Goal: Task Accomplishment & Management: Use online tool/utility

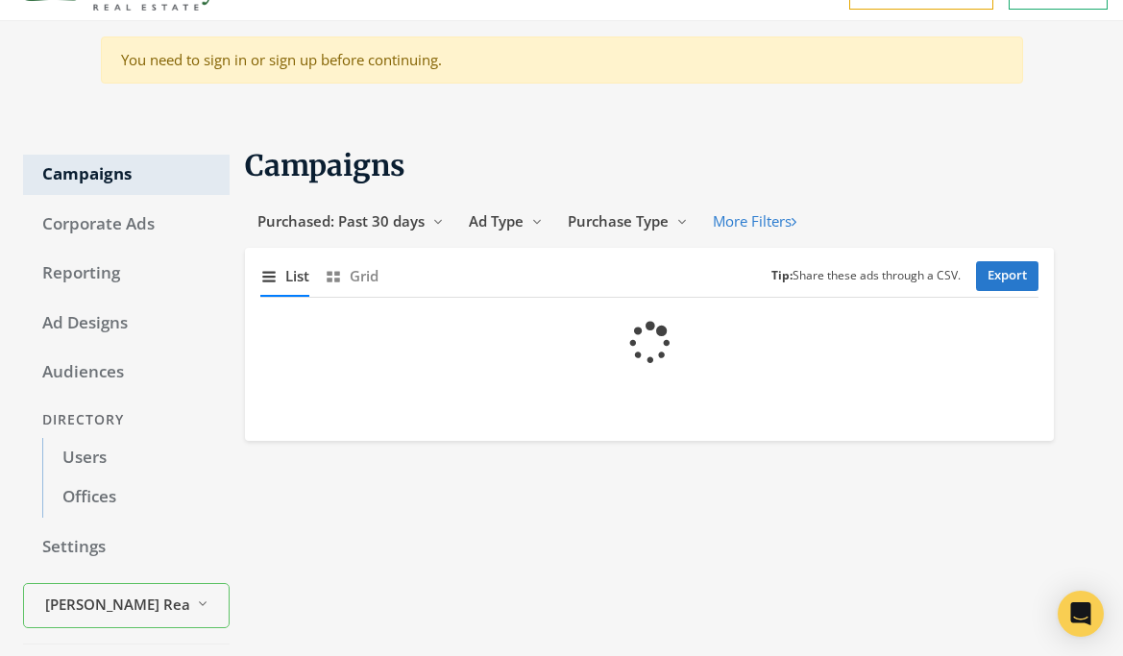
scroll to position [107, 0]
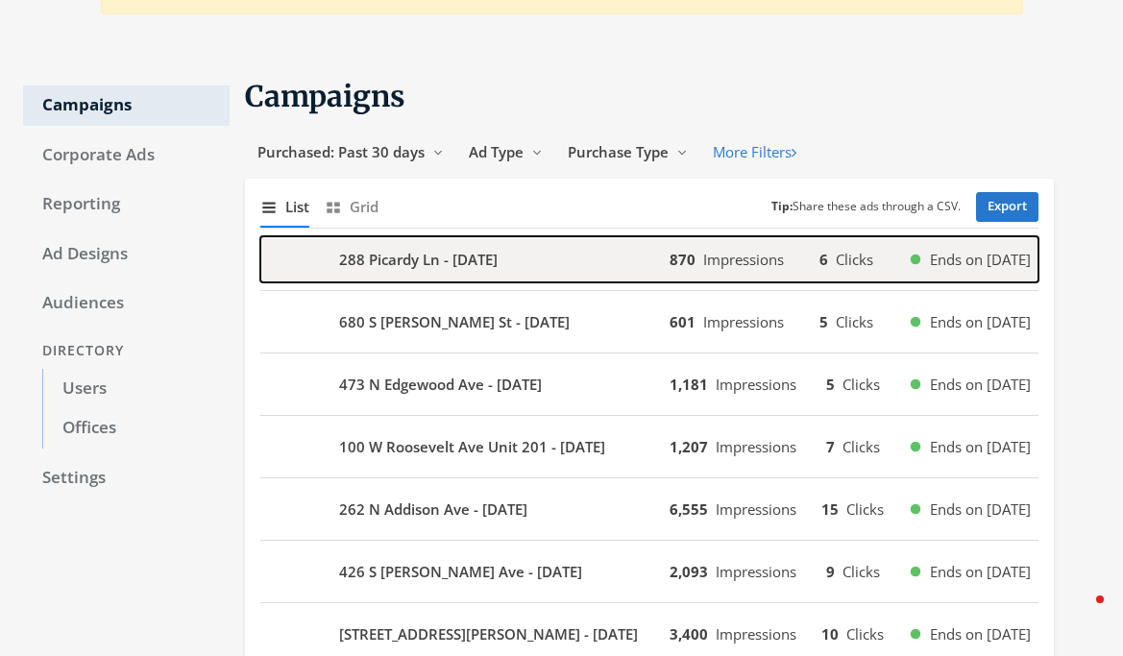
click at [554, 273] on div "288 Picardy Ln - [DATE]" at bounding box center [464, 259] width 409 height 46
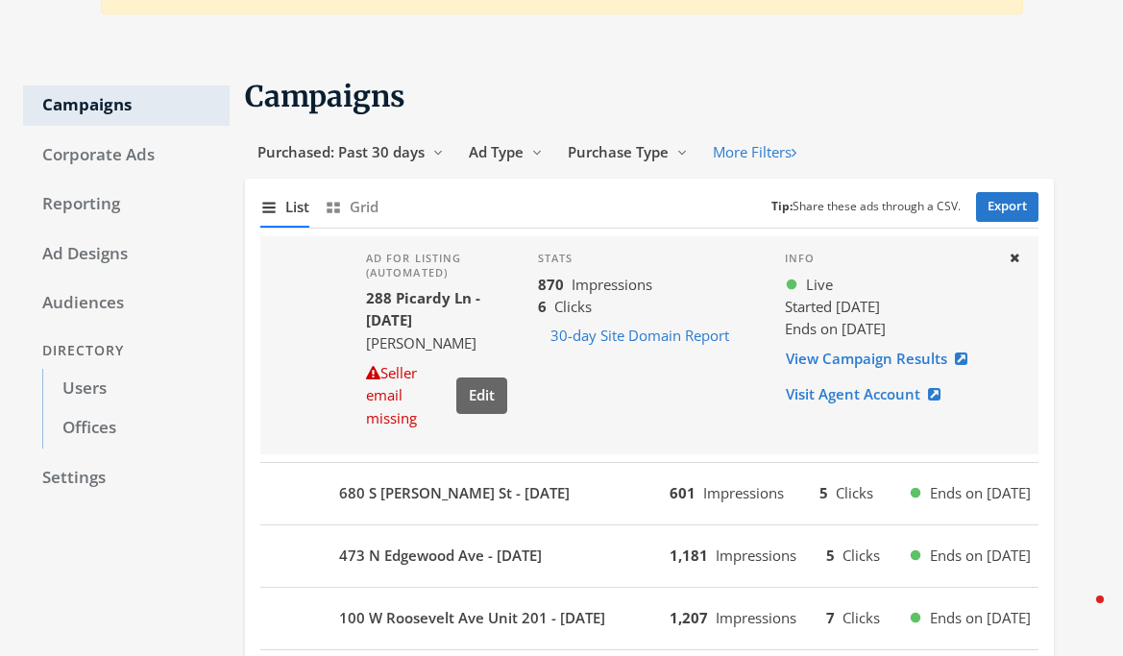
scroll to position [195, 0]
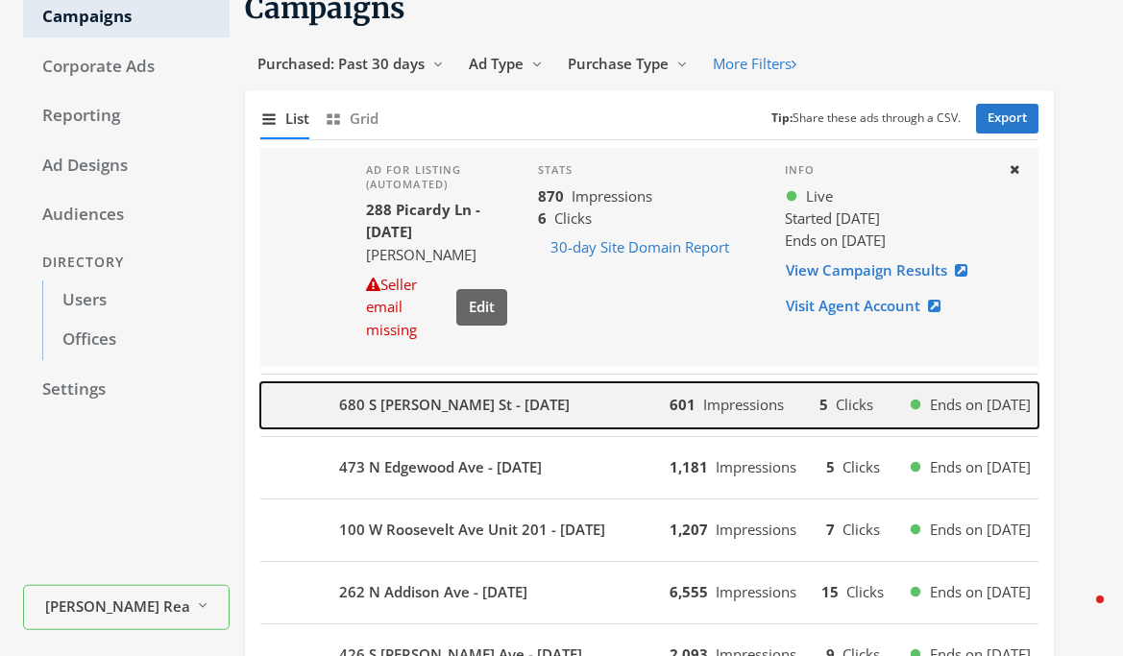
click at [518, 421] on div "680 S [PERSON_NAME] St - [DATE]" at bounding box center [464, 405] width 409 height 46
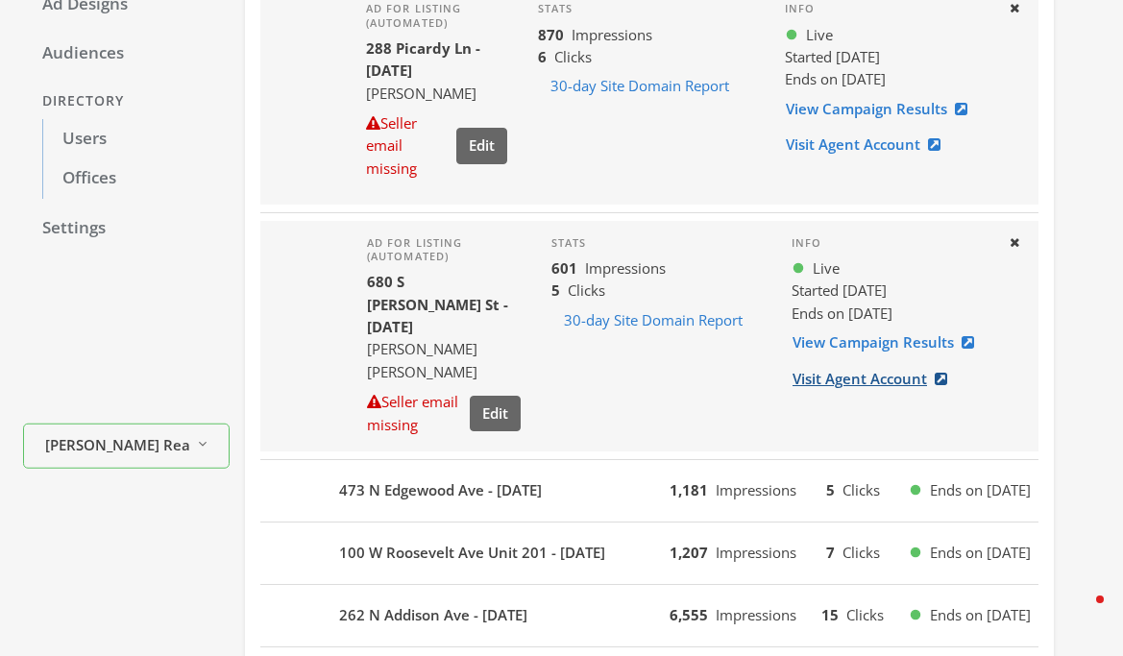
scroll to position [361, 0]
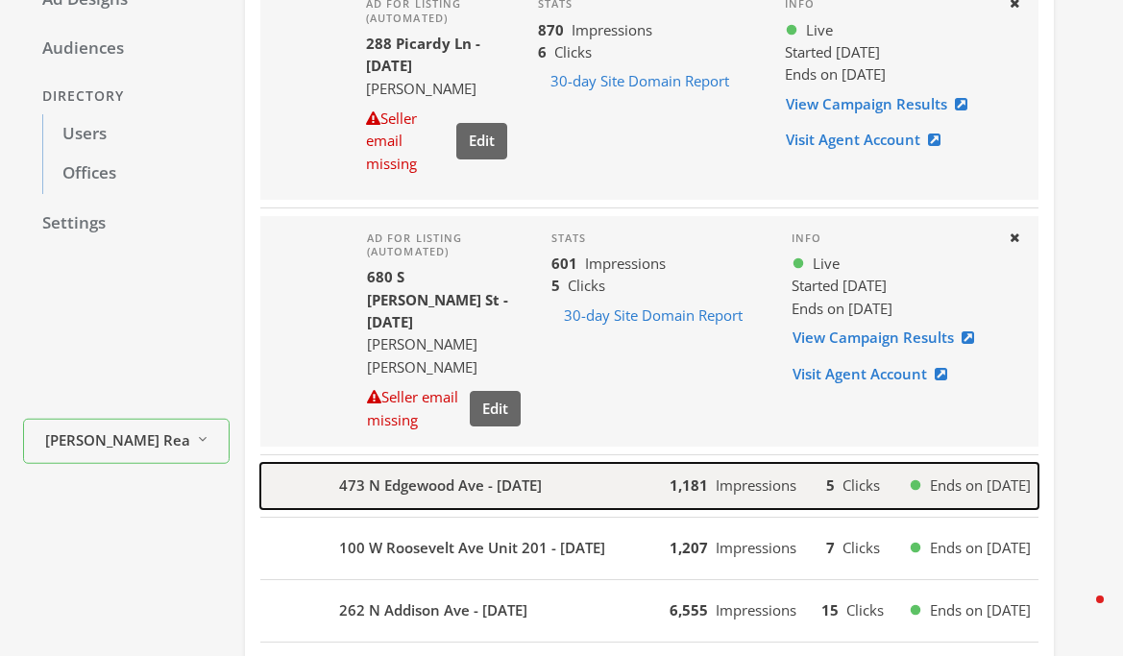
click at [638, 495] on div "473 N Edgewood Ave - [DATE]" at bounding box center [464, 486] width 409 height 46
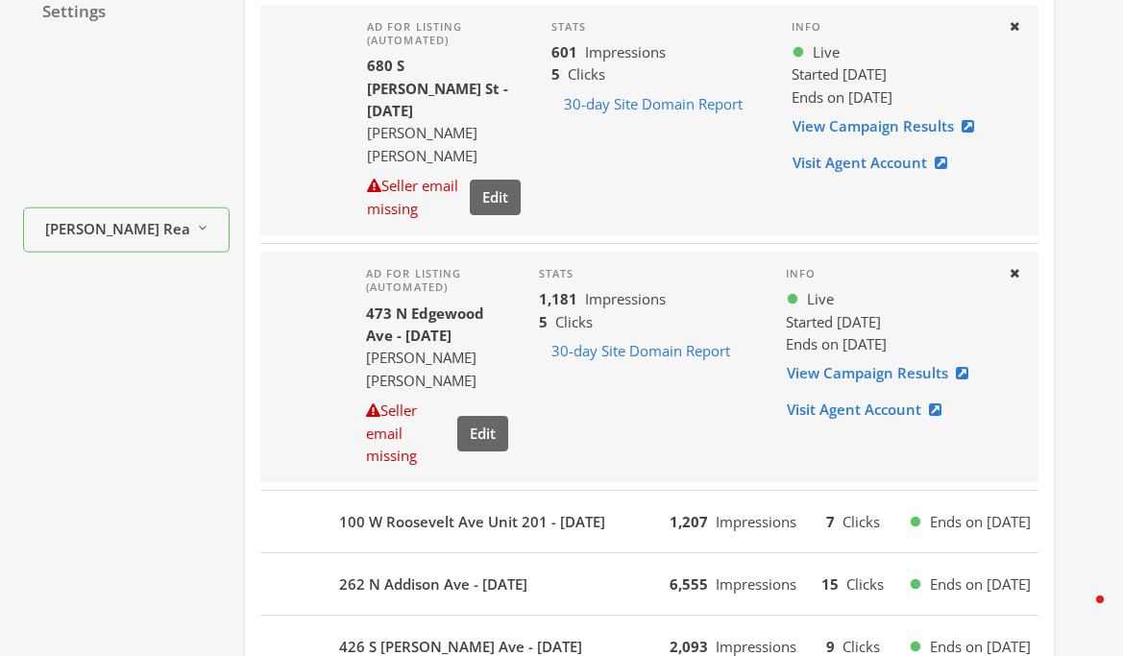
scroll to position [577, 0]
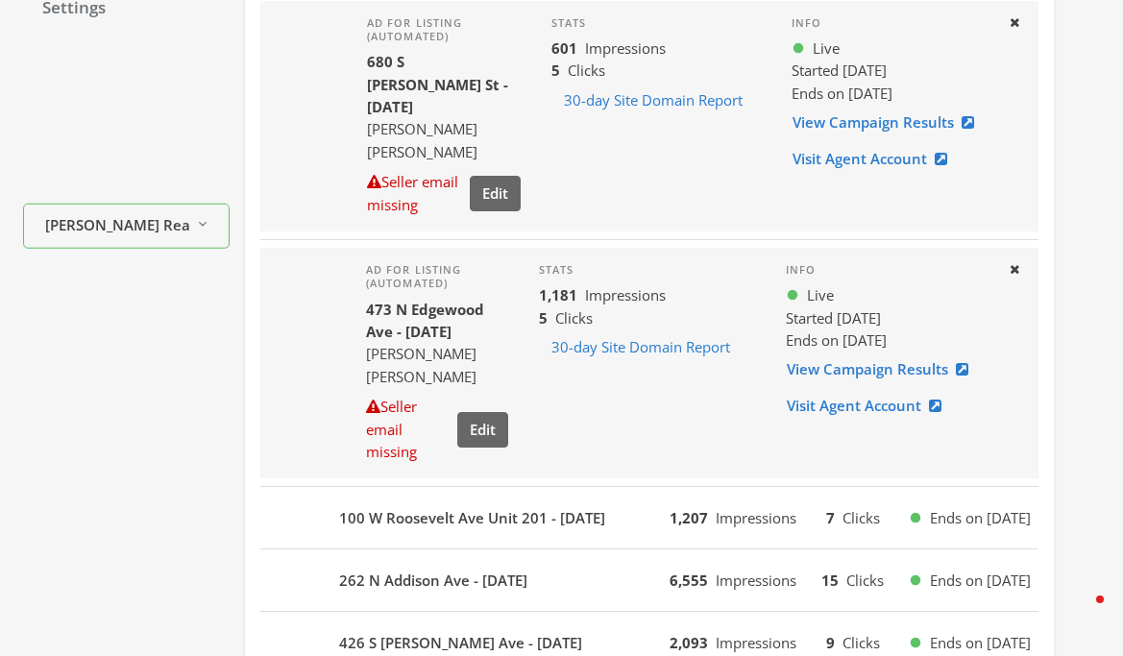
click at [482, 550] on div "262 N Addison Ave - [DATE] 6,555 Impressions 15 Clicks Ends on [DATE]" at bounding box center [649, 581] width 778 height 62
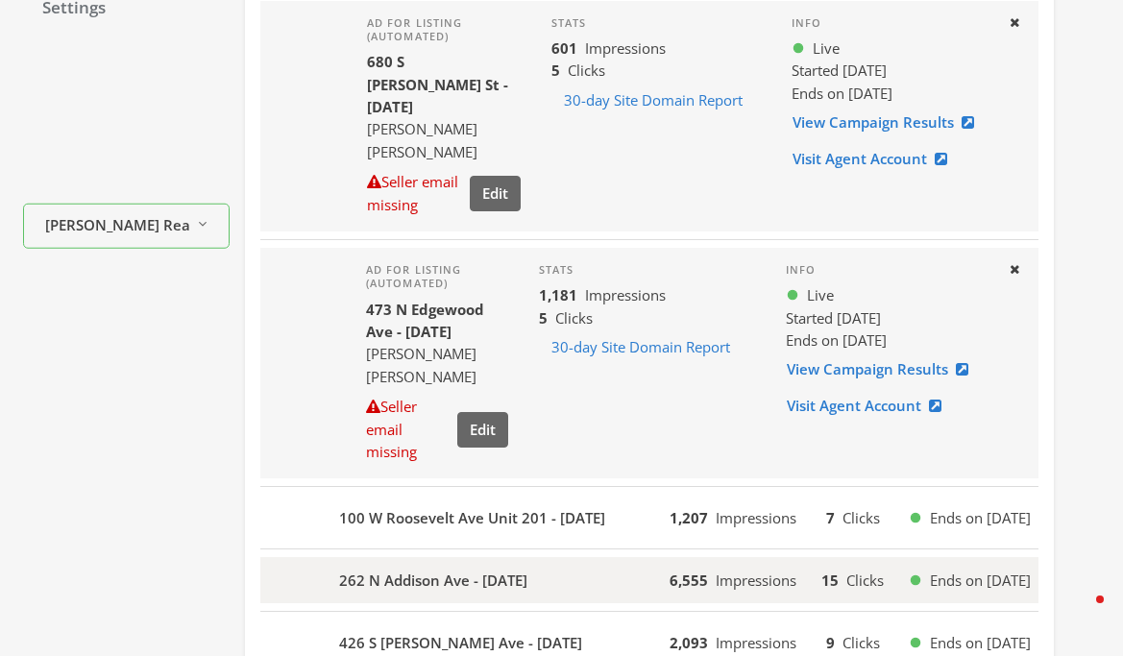
scroll to position [578, 0]
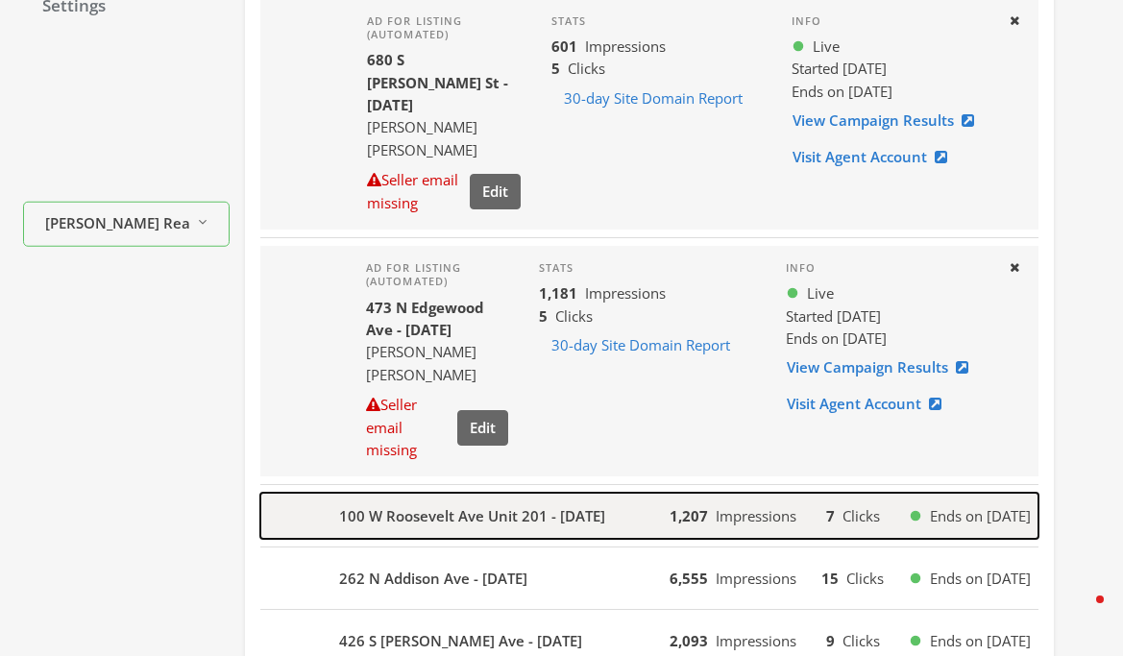
click at [480, 518] on div "100 W Roosevelt Ave Unit 201 - [DATE]" at bounding box center [464, 516] width 409 height 46
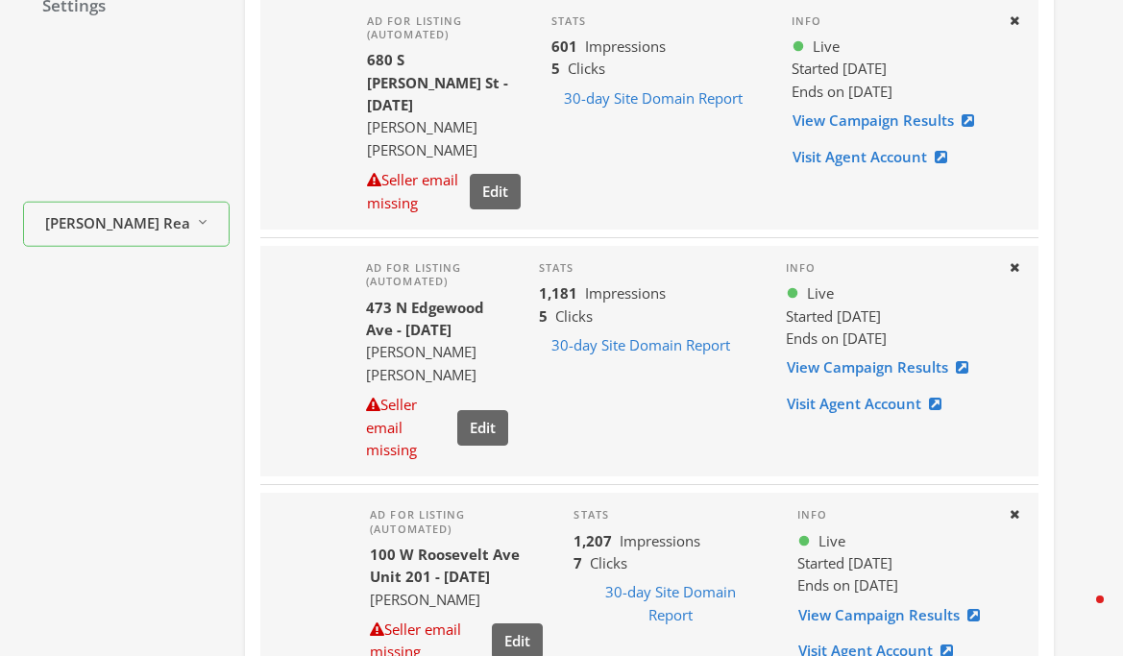
scroll to position [0, 0]
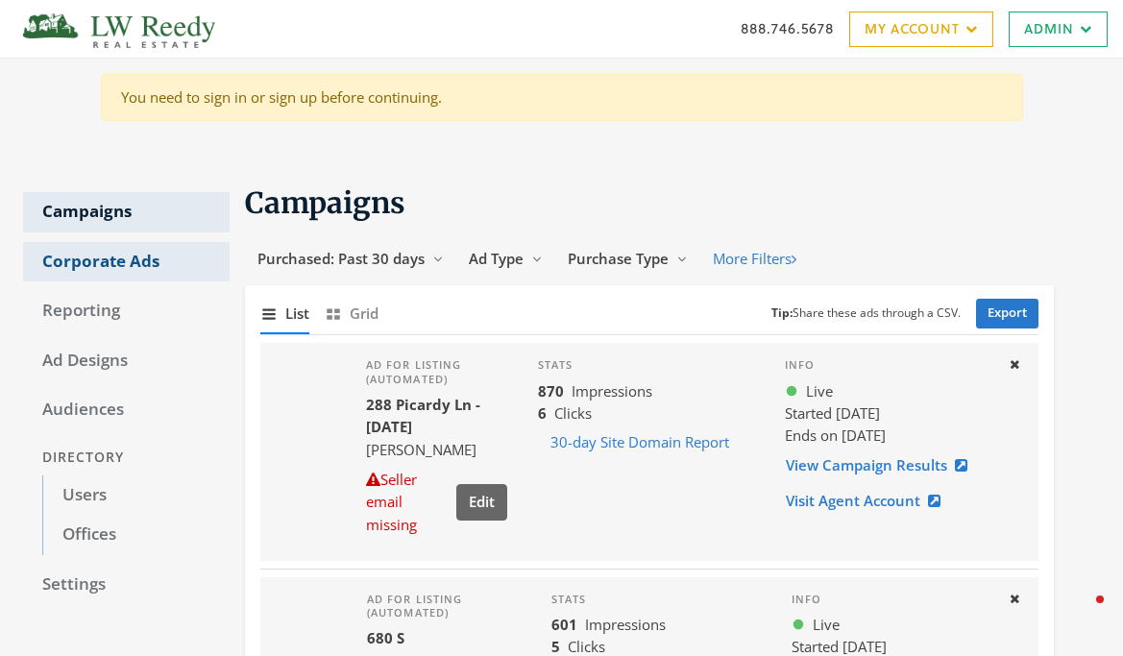
click at [97, 275] on link "Corporate Ads" at bounding box center [126, 262] width 207 height 40
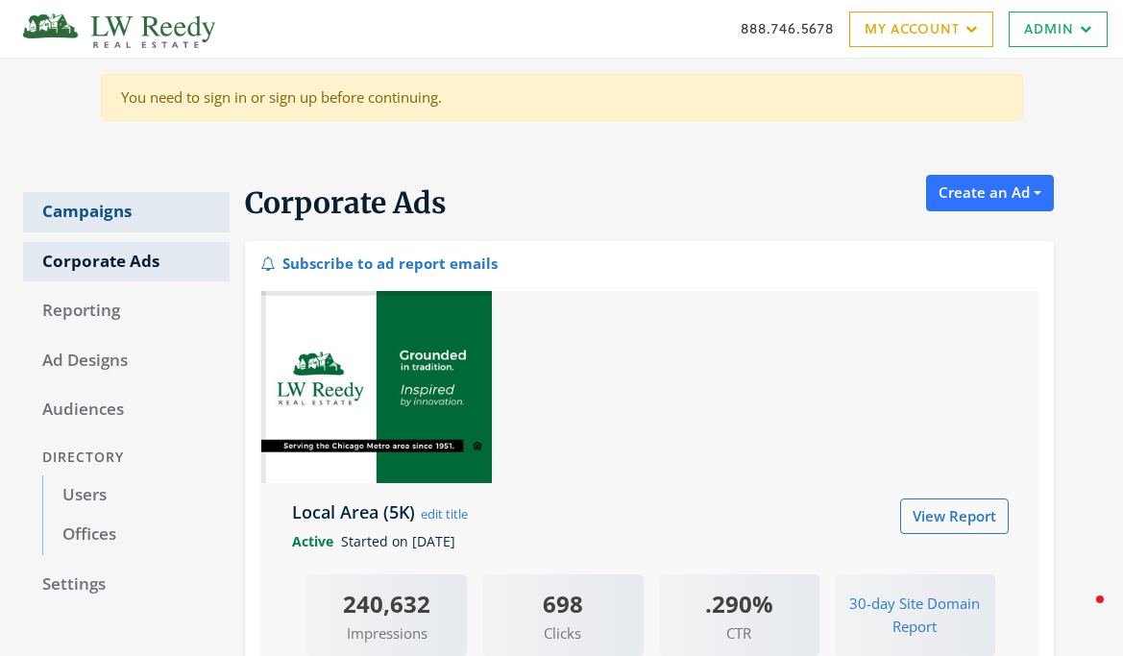
click at [91, 221] on link "Campaigns" at bounding box center [126, 212] width 207 height 40
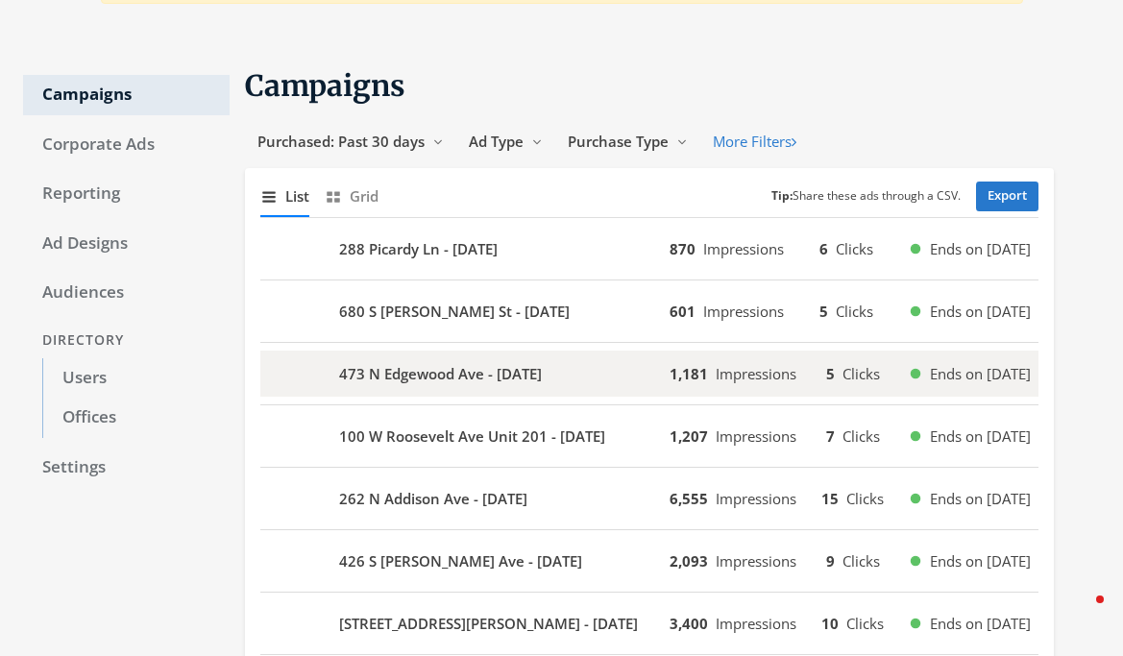
scroll to position [122, 0]
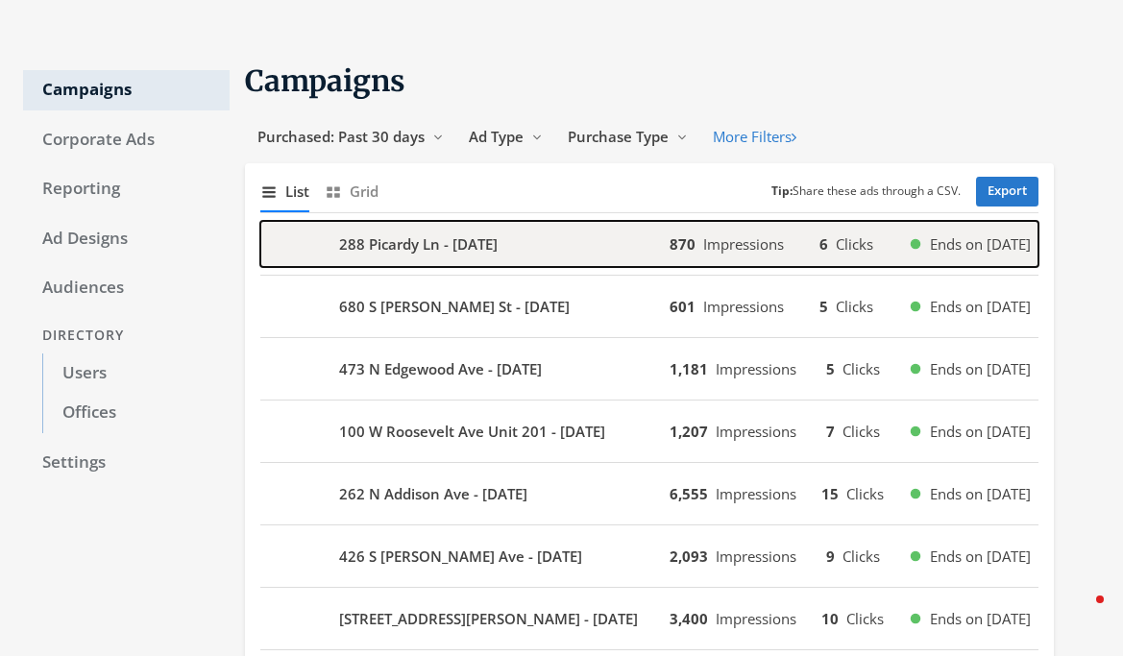
click at [486, 239] on b "288 Picardy Ln - [DATE]" at bounding box center [418, 244] width 159 height 22
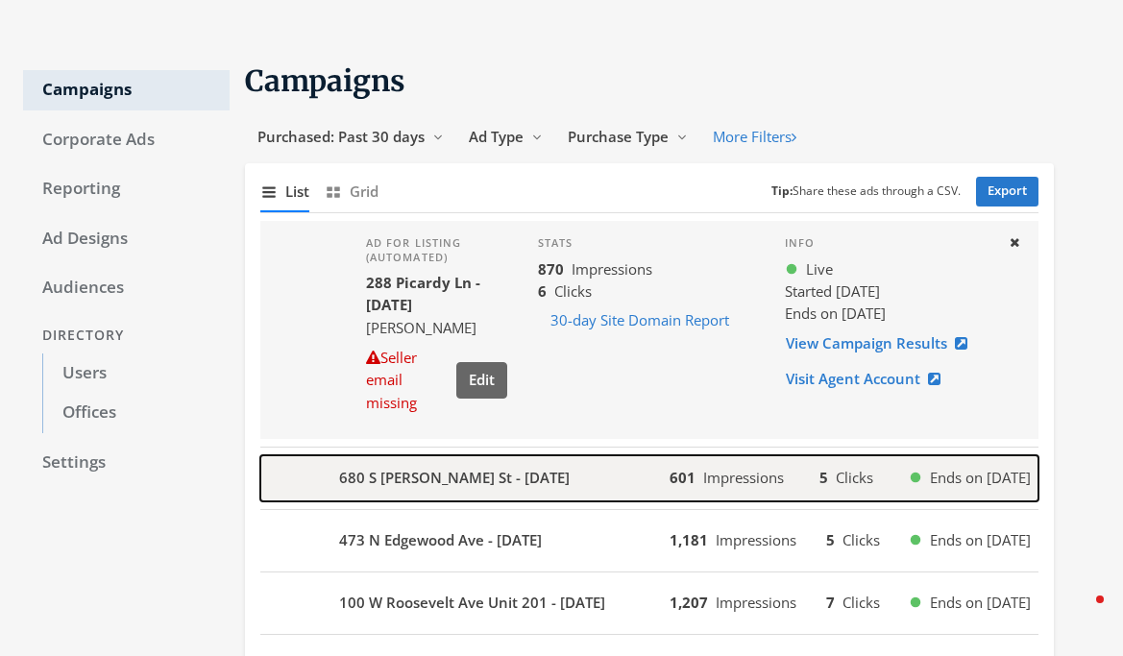
click at [529, 479] on div "680 S [PERSON_NAME] St - [DATE]" at bounding box center [464, 478] width 409 height 46
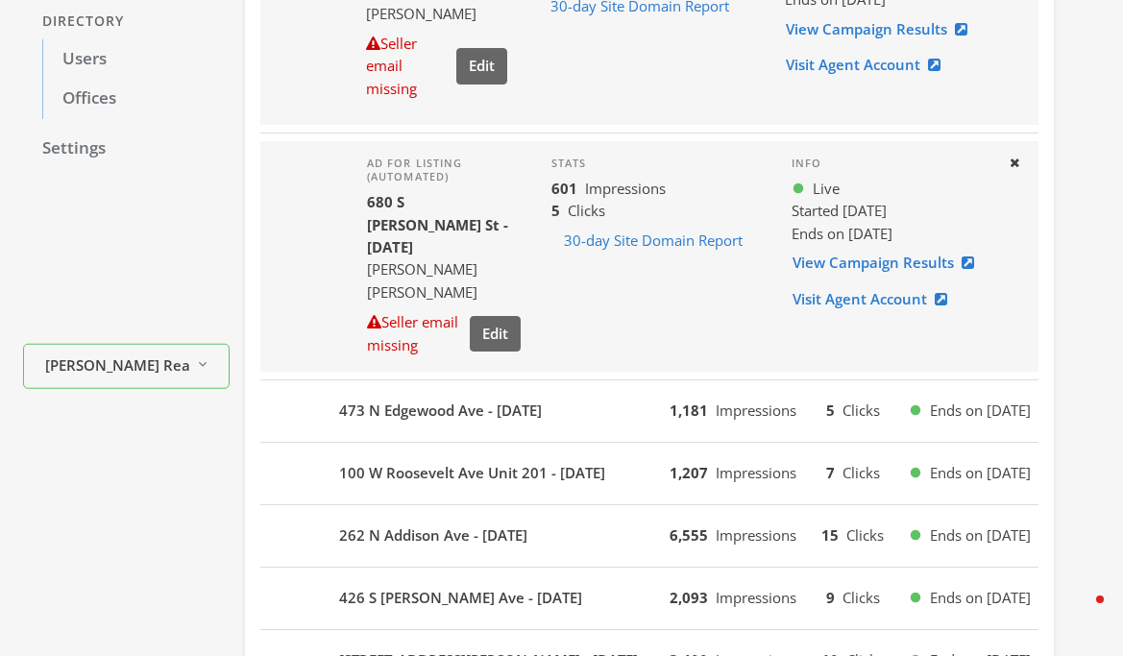
scroll to position [452, 0]
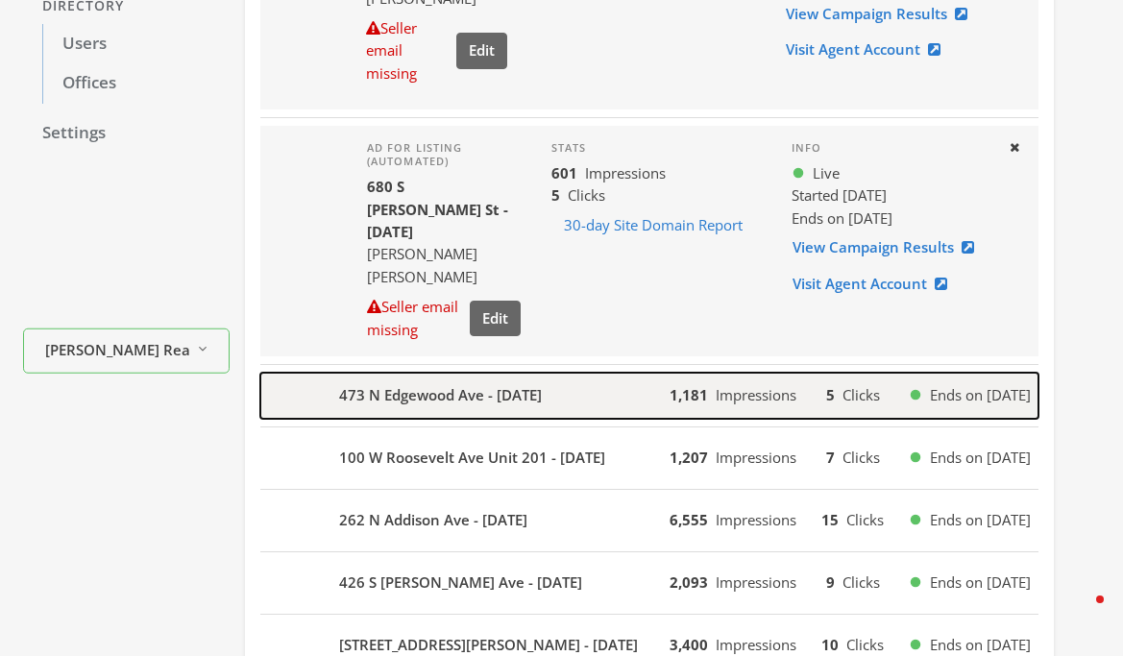
click at [367, 414] on div "473 N Edgewood Ave - [DATE]" at bounding box center [464, 396] width 409 height 46
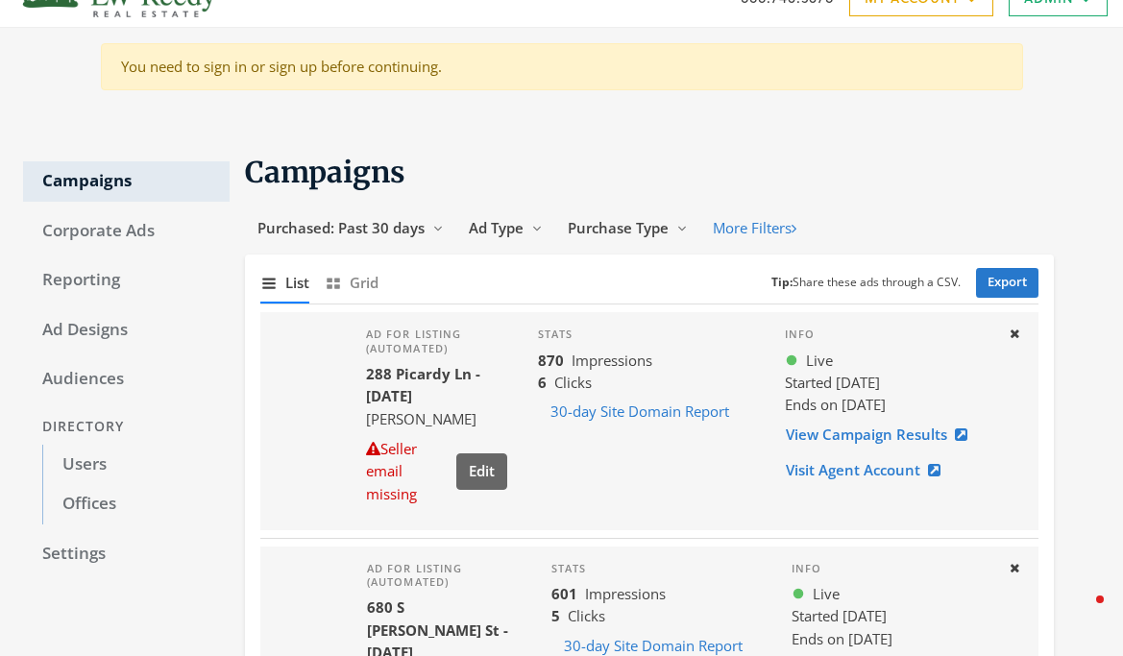
scroll to position [0, 0]
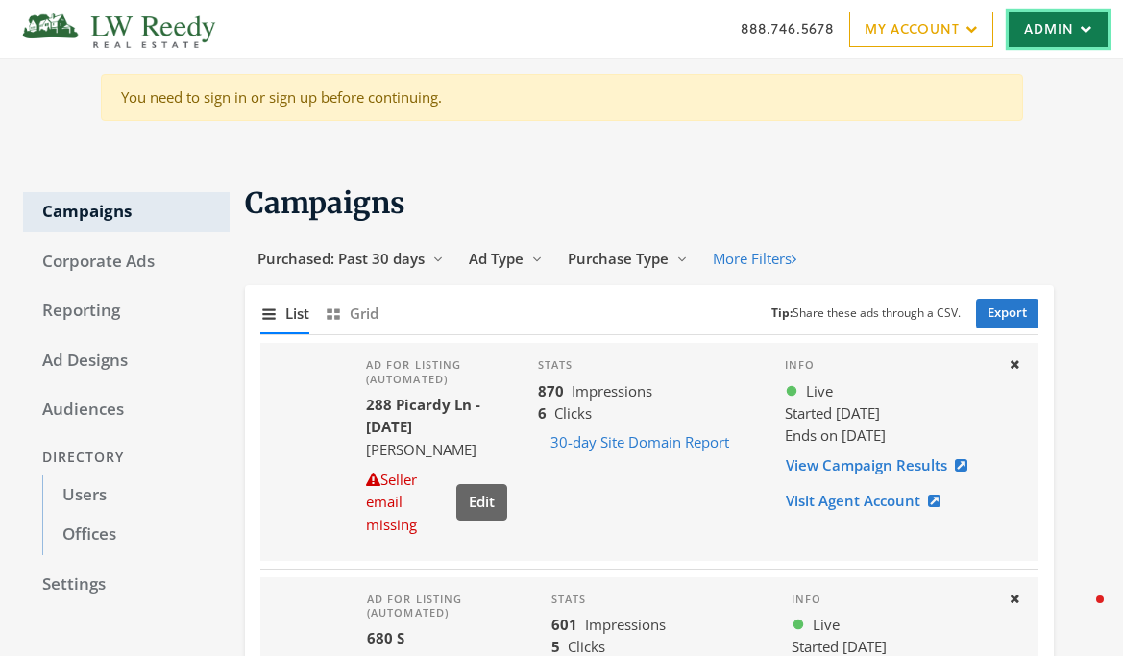
click at [1043, 28] on link "Admin" at bounding box center [1058, 30] width 99 height 36
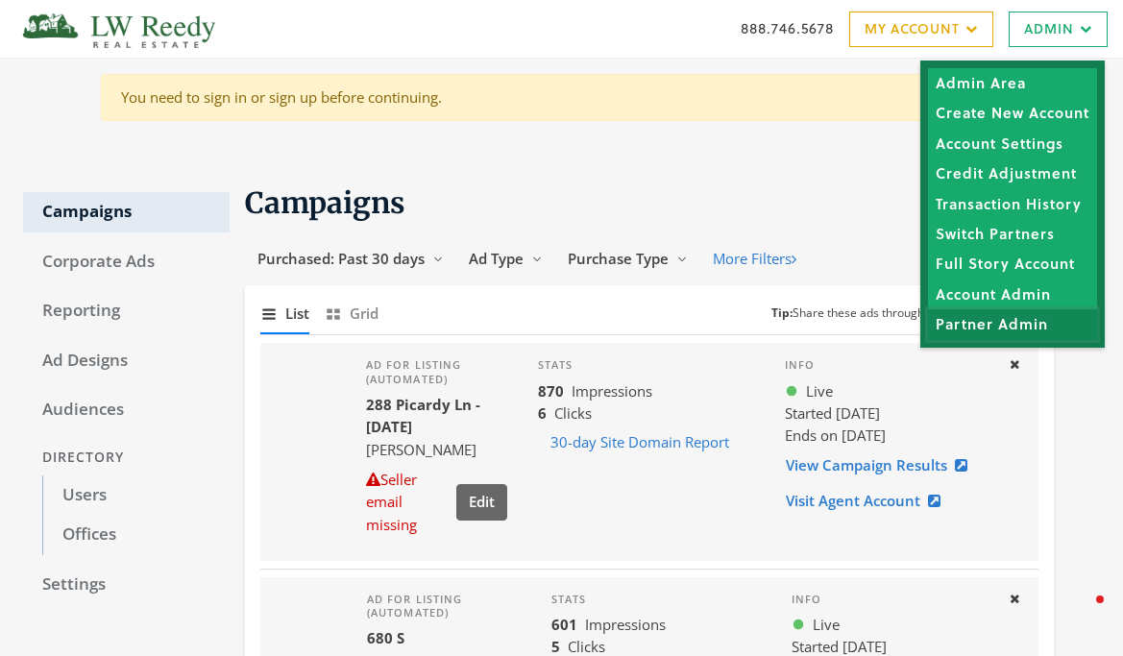
click at [1023, 322] on link "Partner Admin" at bounding box center [1012, 324] width 169 height 30
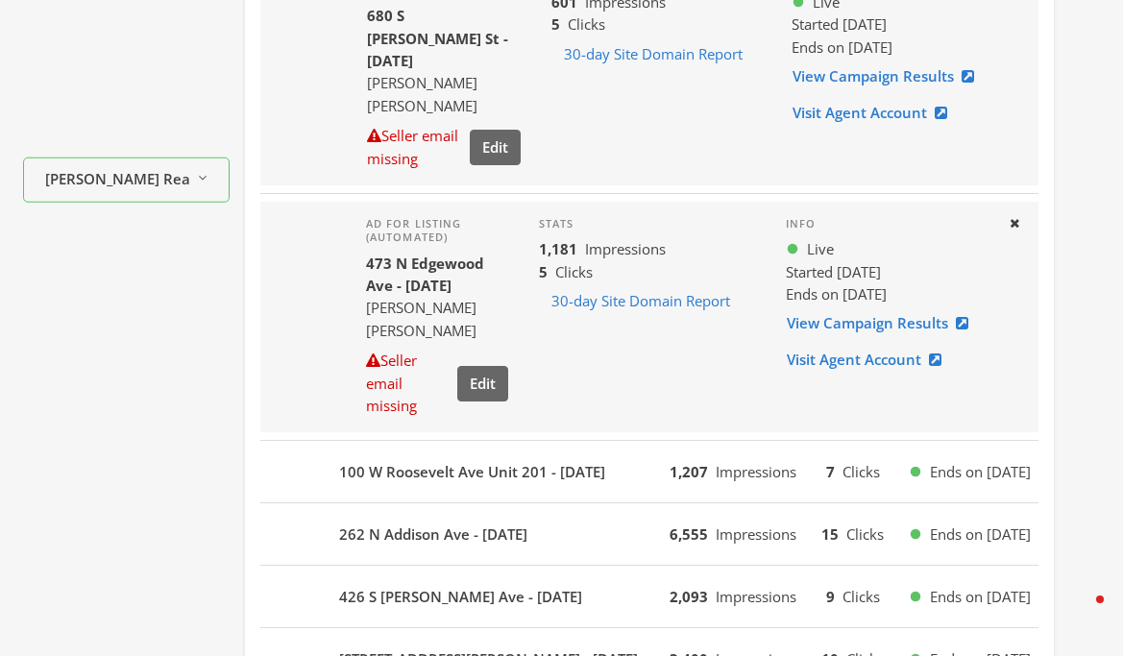
scroll to position [629, 0]
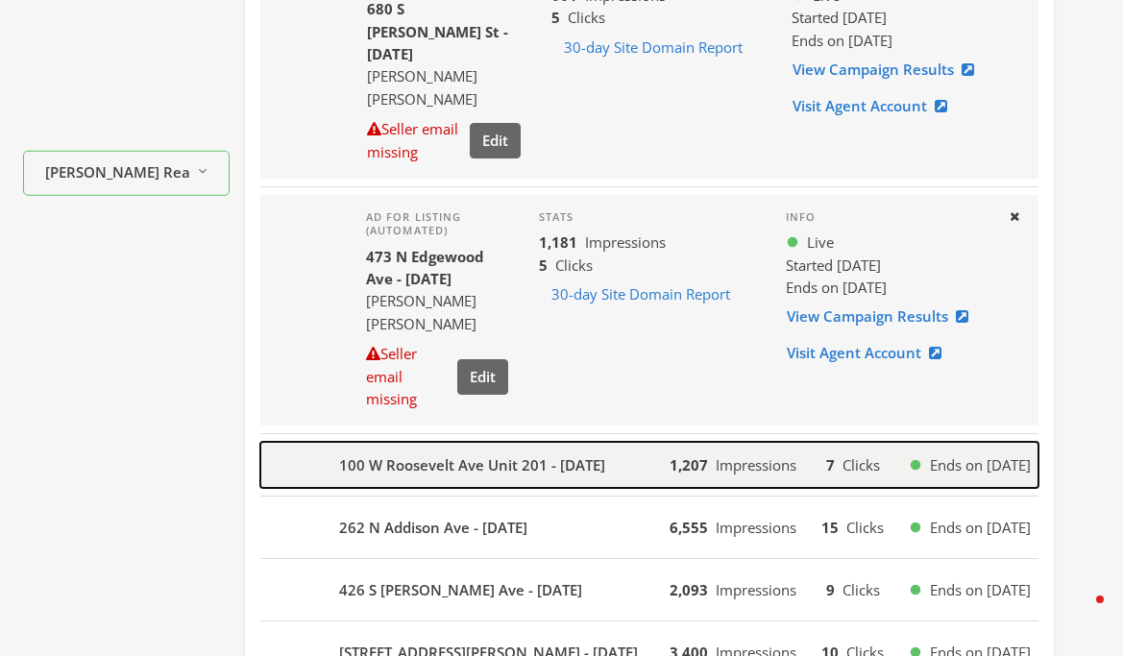
click at [388, 468] on div "100 W Roosevelt Ave Unit 201 - [DATE]" at bounding box center [464, 465] width 409 height 46
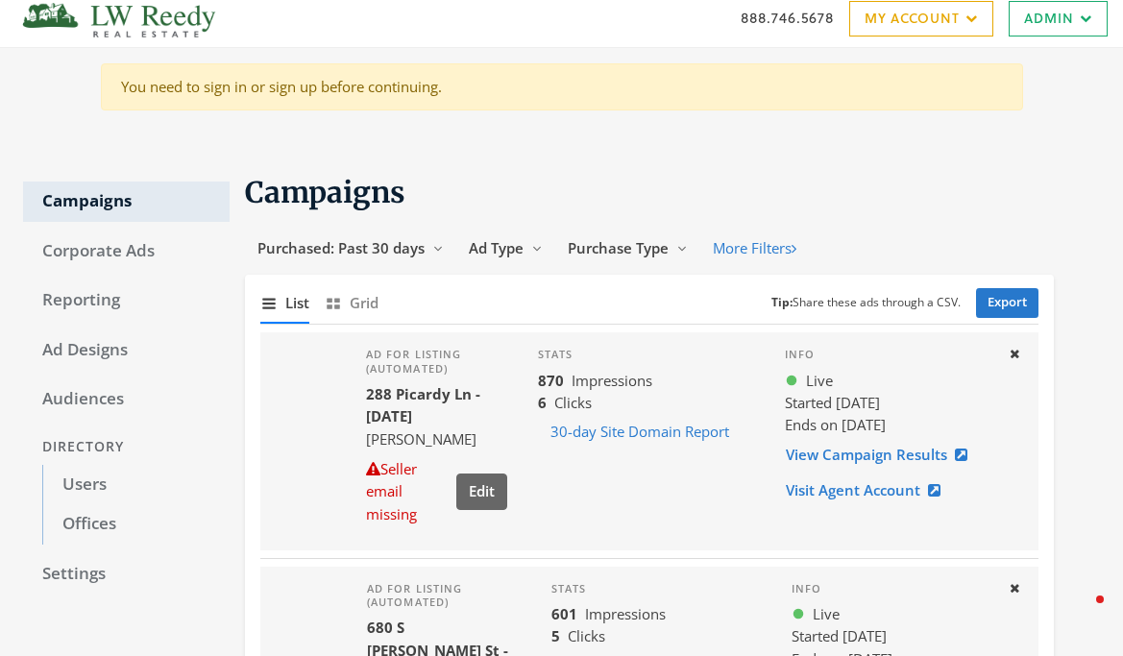
scroll to position [0, 0]
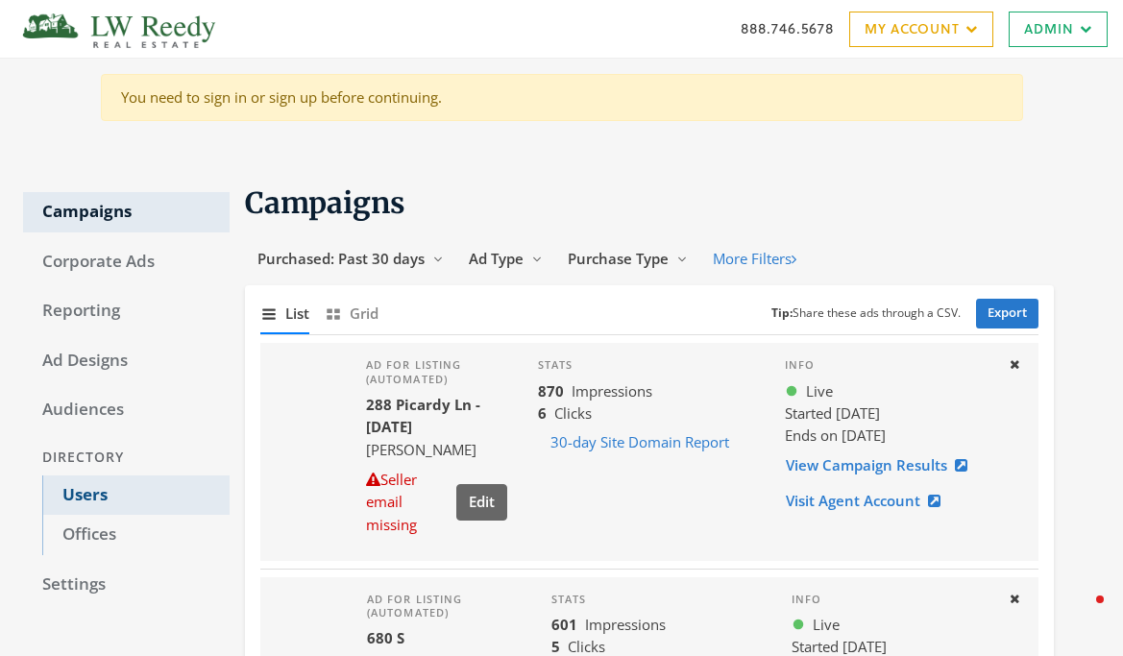
click at [90, 493] on link "Users" at bounding box center [135, 496] width 187 height 40
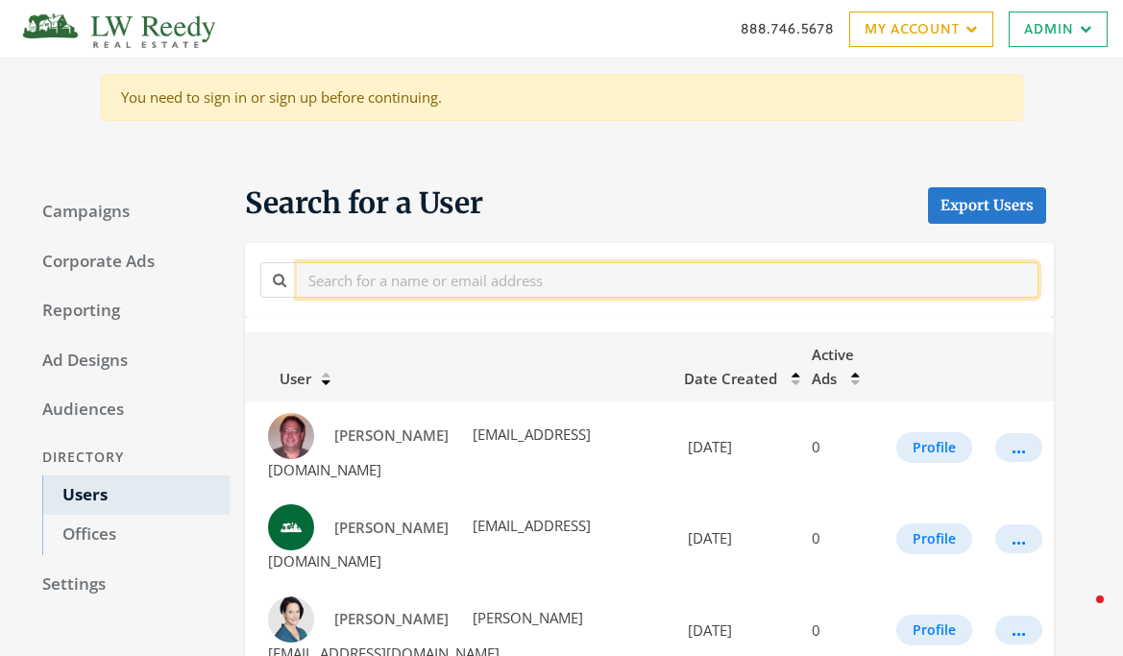
click at [410, 286] on input "text" at bounding box center [668, 280] width 742 height 36
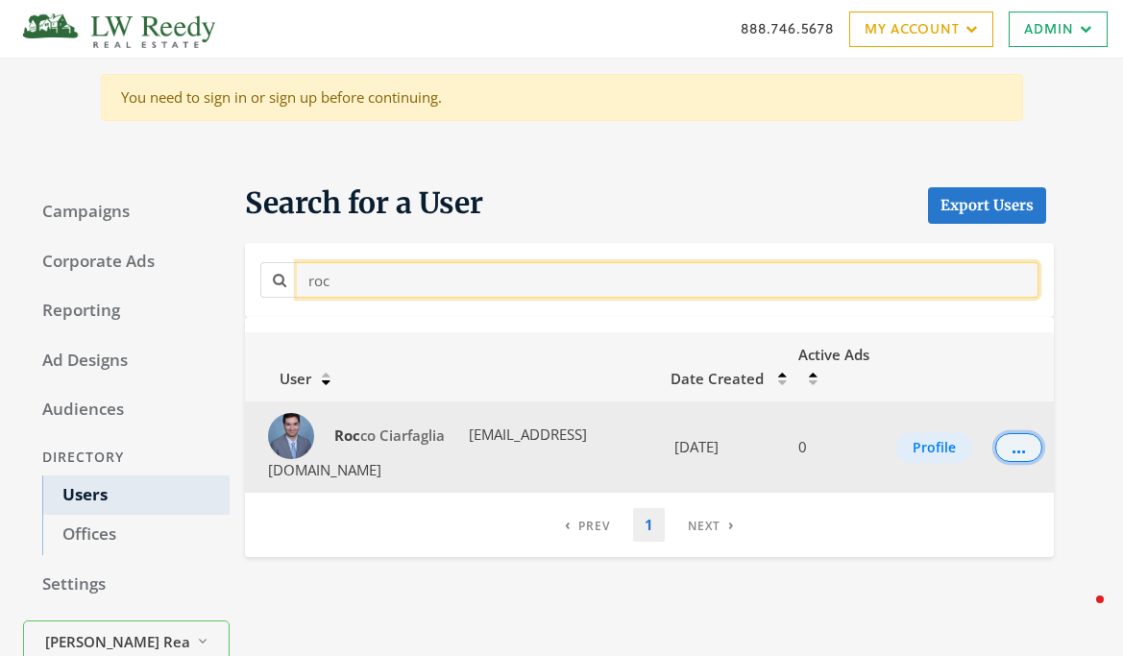
type input "roc"
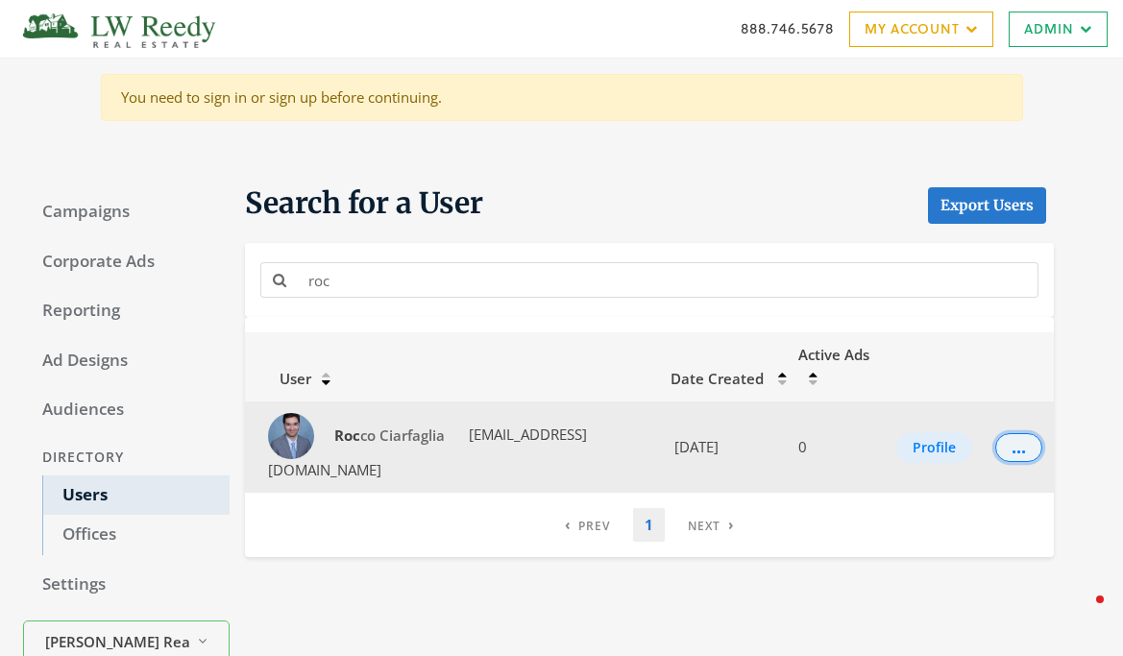
click at [1017, 433] on button "..." at bounding box center [1018, 447] width 47 height 29
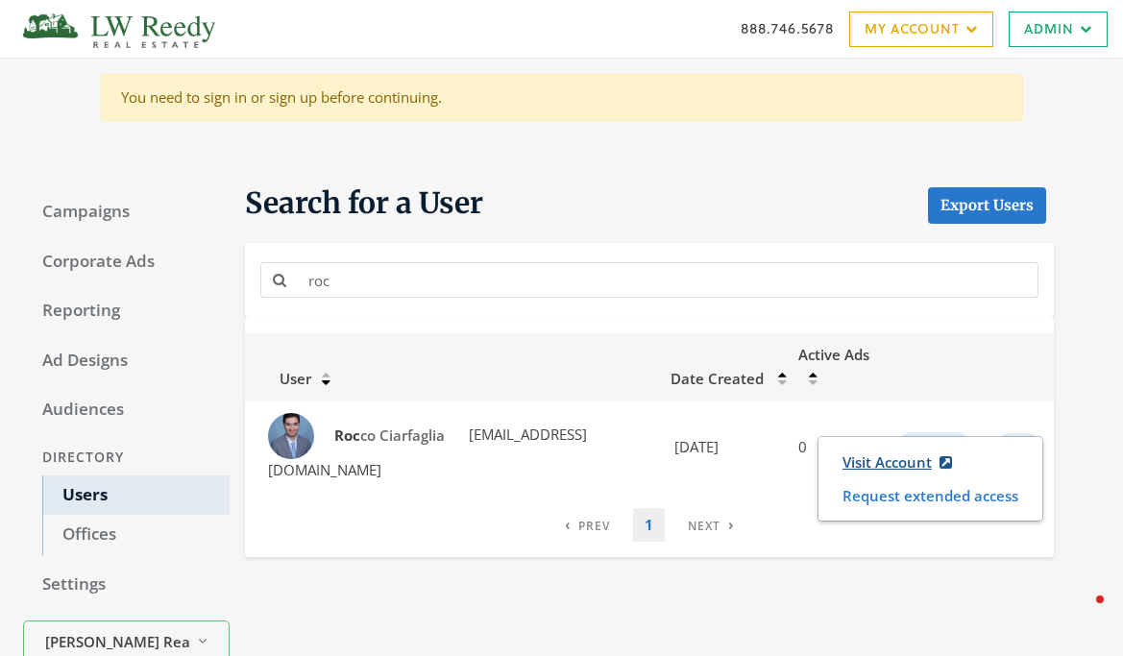
click at [903, 453] on link "Visit Account" at bounding box center [897, 463] width 135 height 36
